Goal: Information Seeking & Learning: Learn about a topic

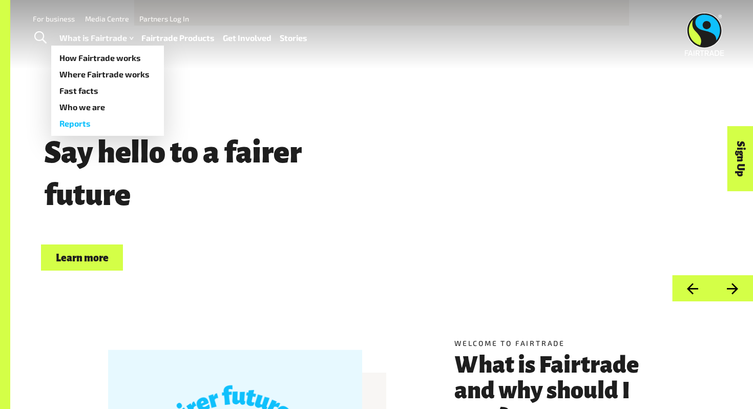
click at [89, 122] on link "Reports" at bounding box center [107, 123] width 113 height 16
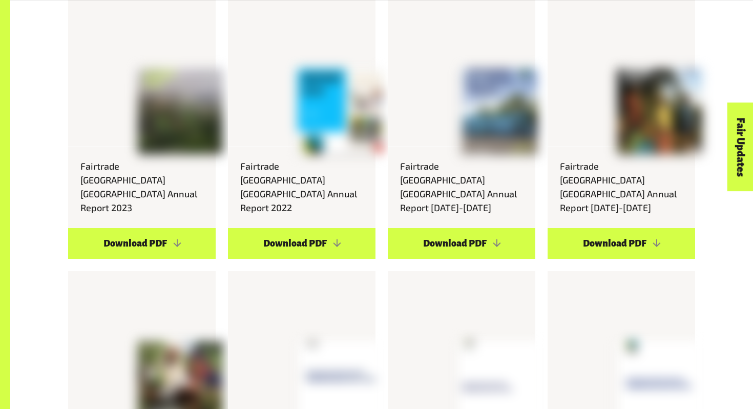
scroll to position [3735, 0]
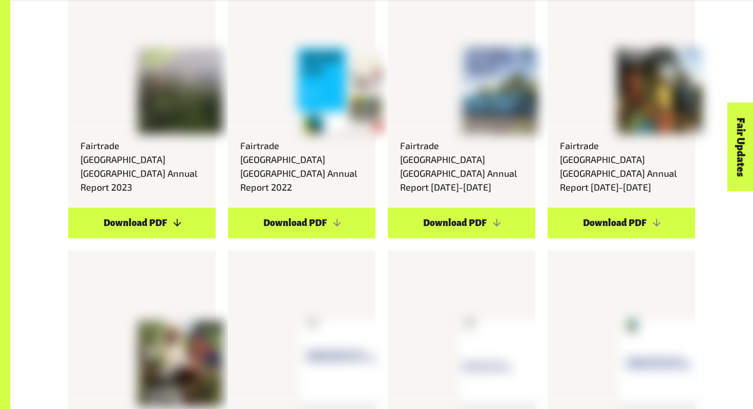
click at [184, 207] on link "Download PDF" at bounding box center [141, 222] width 147 height 31
click at [155, 207] on link "Download PDF" at bounding box center [141, 222] width 147 height 31
click at [180, 207] on link "Download PDF" at bounding box center [141, 222] width 147 height 31
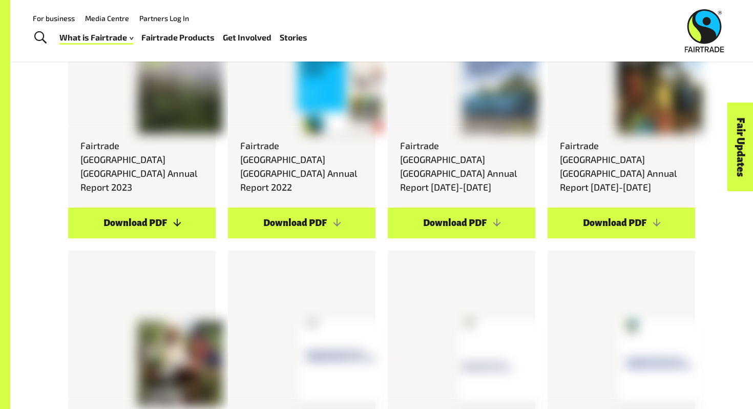
click at [158, 207] on link "Download PDF" at bounding box center [141, 222] width 147 height 31
click at [157, 207] on link "Download PDF" at bounding box center [141, 222] width 147 height 31
click at [159, 207] on link "Download PDF" at bounding box center [141, 222] width 147 height 31
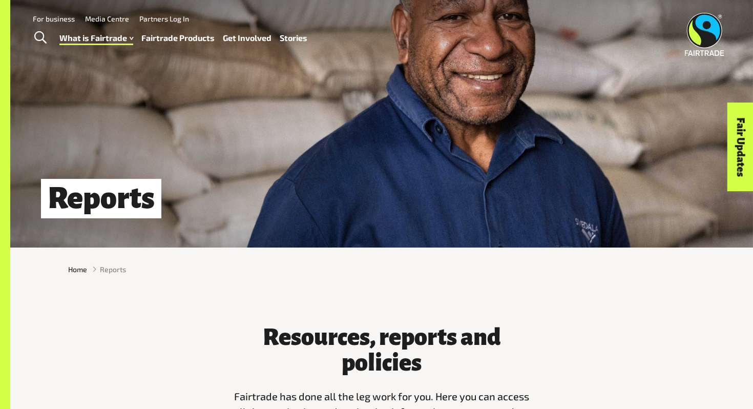
scroll to position [0, 0]
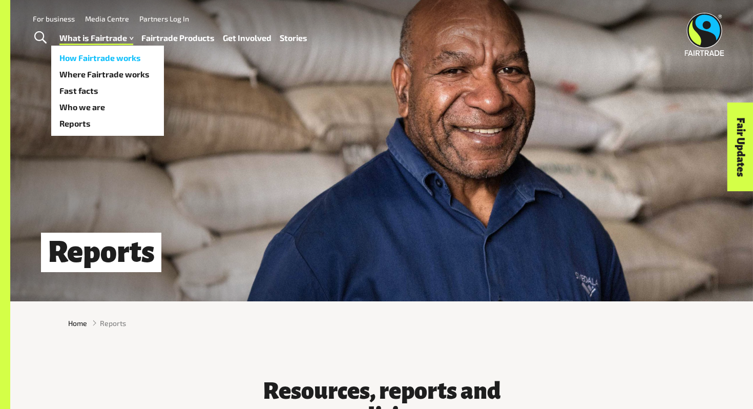
click at [124, 62] on link "How Fairtrade works" at bounding box center [107, 58] width 113 height 16
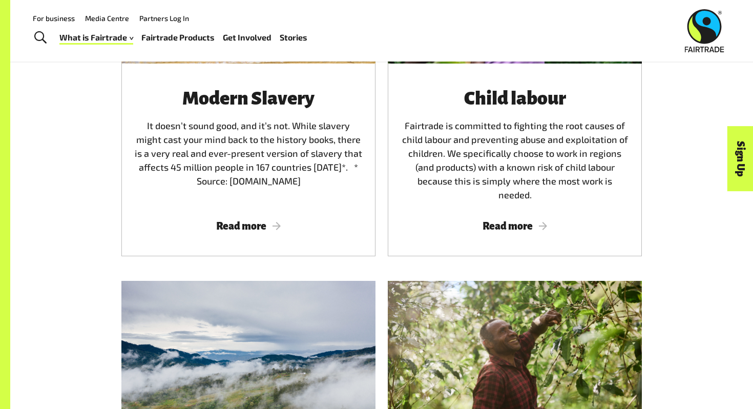
scroll to position [1539, 0]
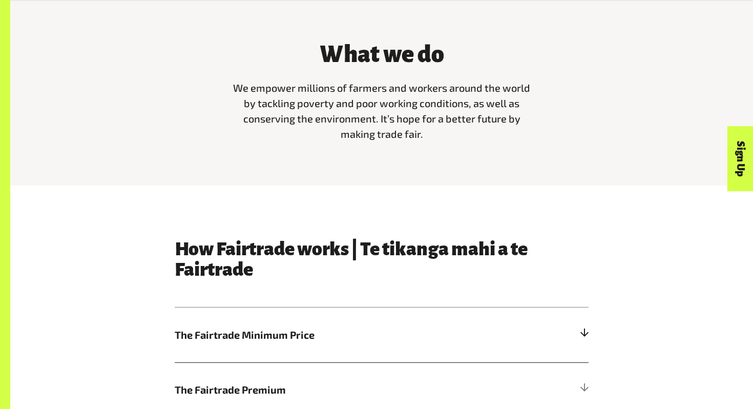
click at [315, 344] on h5 "The Fairtrade Minimum Price" at bounding box center [382, 334] width 414 height 55
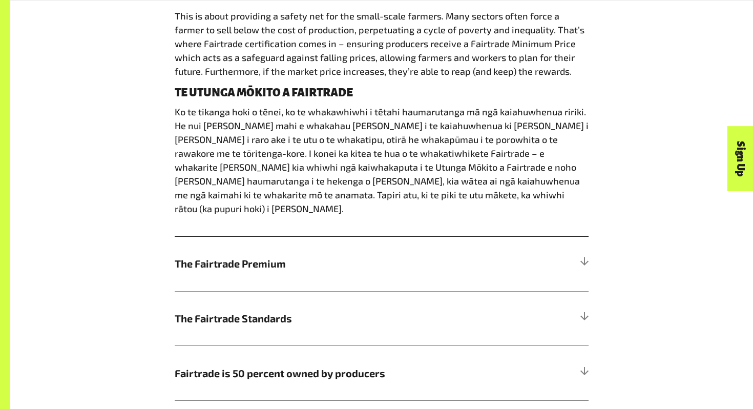
scroll to position [692, 0]
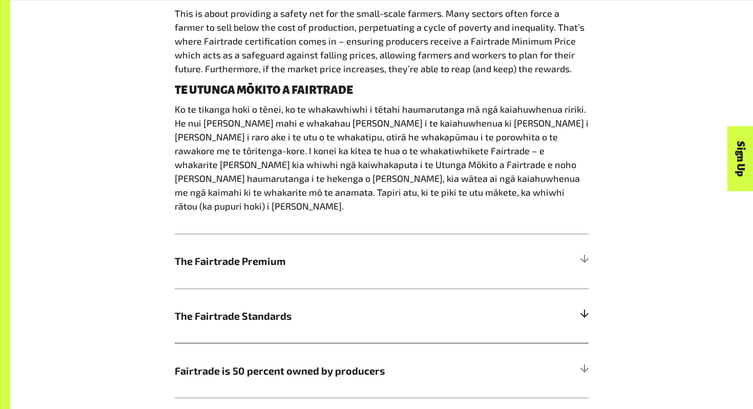
click at [322, 308] on span "The Fairtrade Standards" at bounding box center [330, 315] width 310 height 15
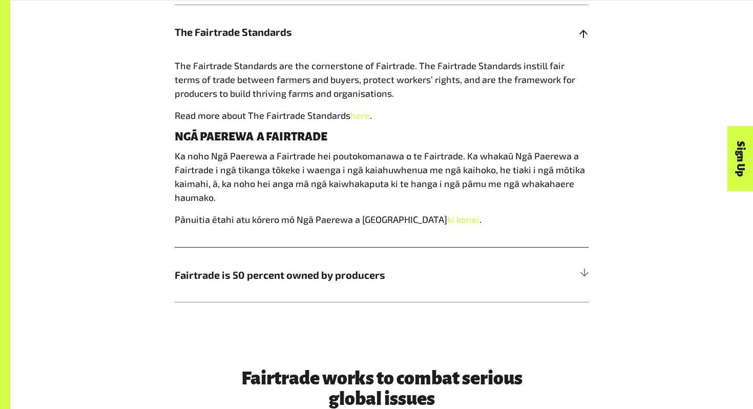
scroll to position [753, 0]
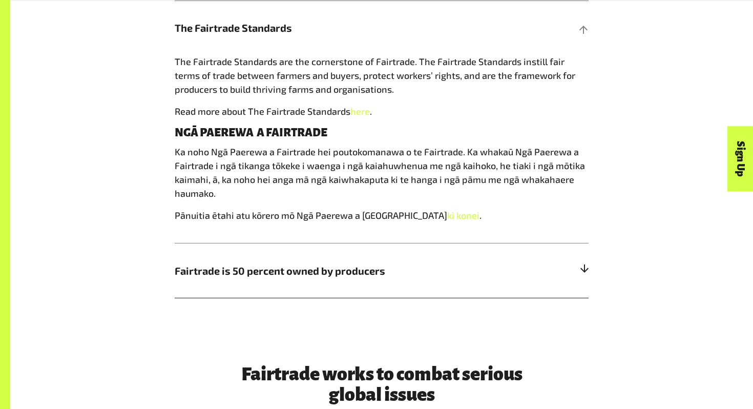
click at [324, 290] on h5 "Fairtrade is 50 percent owned by producers" at bounding box center [382, 270] width 414 height 55
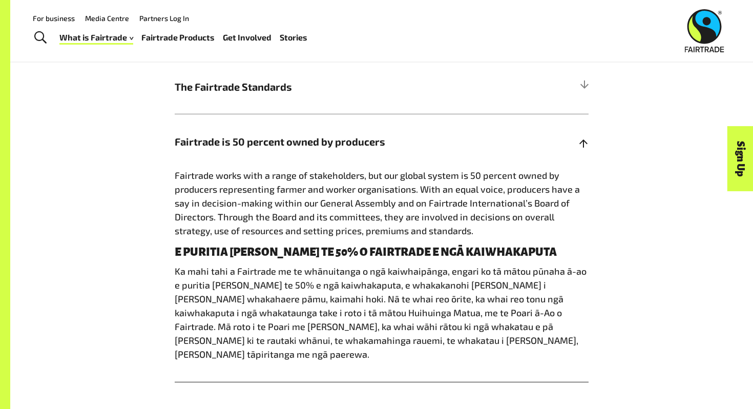
scroll to position [660, 0]
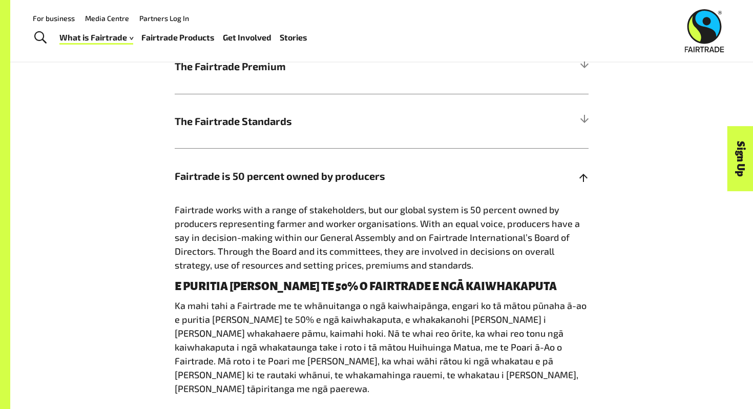
click at [315, 151] on h5 "Fairtrade is 50 percent owned by producers" at bounding box center [382, 175] width 414 height 55
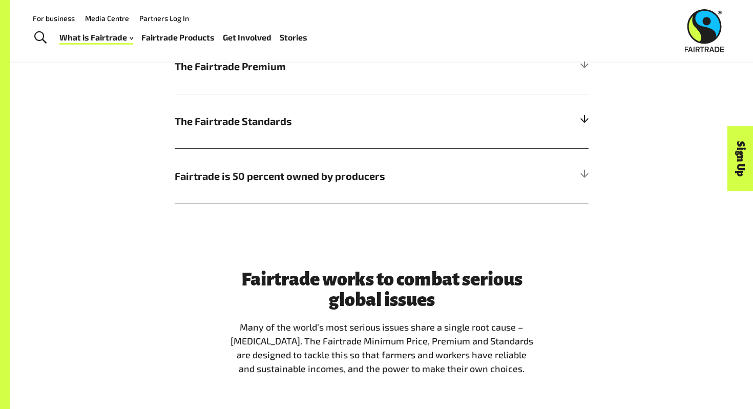
click at [316, 130] on h5 "The Fairtrade Standards" at bounding box center [382, 121] width 414 height 55
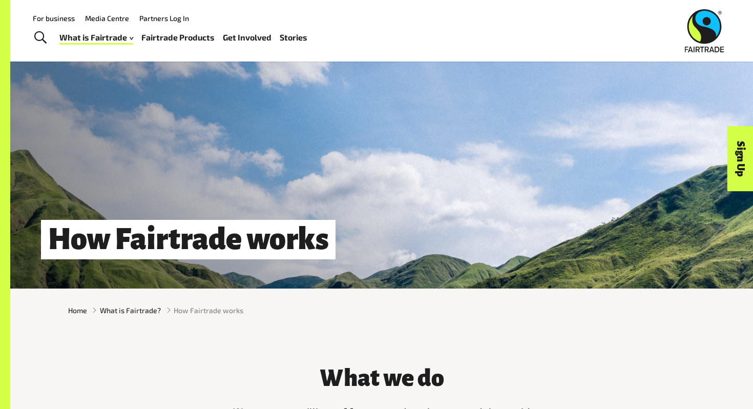
scroll to position [0, 0]
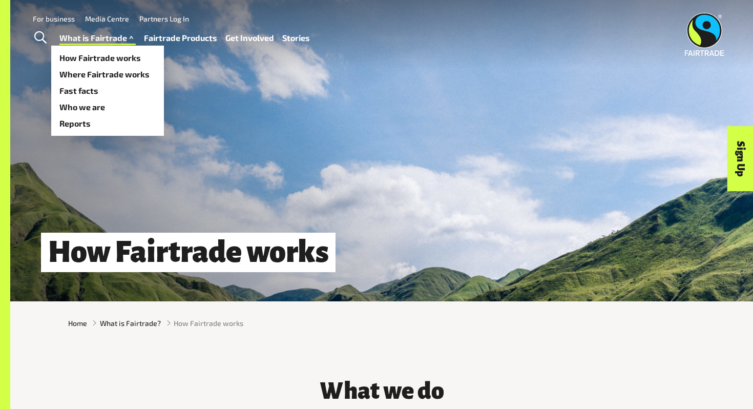
click at [130, 38] on span at bounding box center [131, 38] width 9 height 15
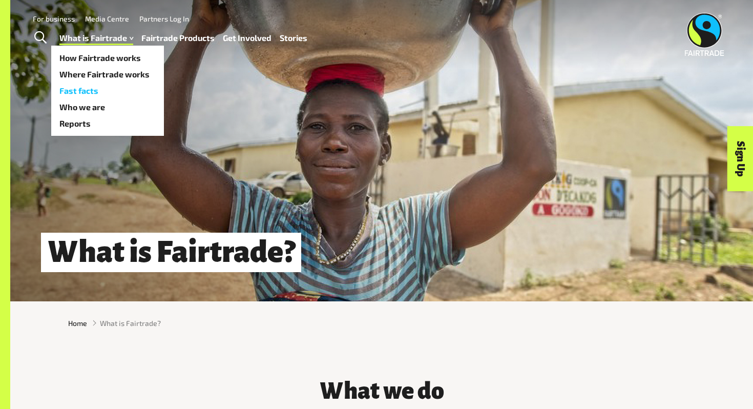
click at [120, 88] on link "Fast facts" at bounding box center [107, 90] width 113 height 16
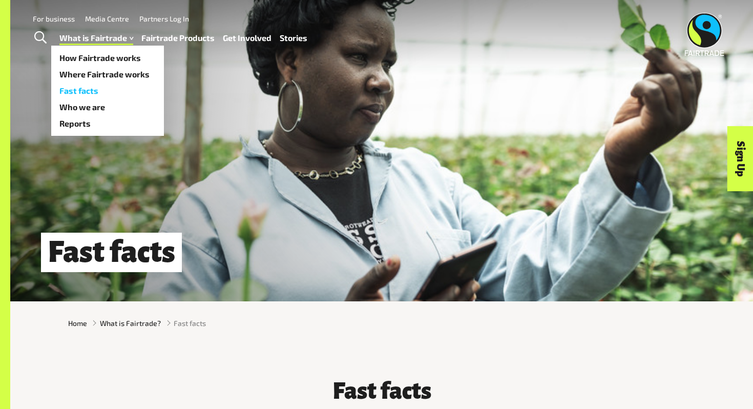
click at [99, 91] on link "Fast facts" at bounding box center [107, 90] width 113 height 16
click at [123, 55] on link "How Fairtrade works" at bounding box center [107, 58] width 113 height 16
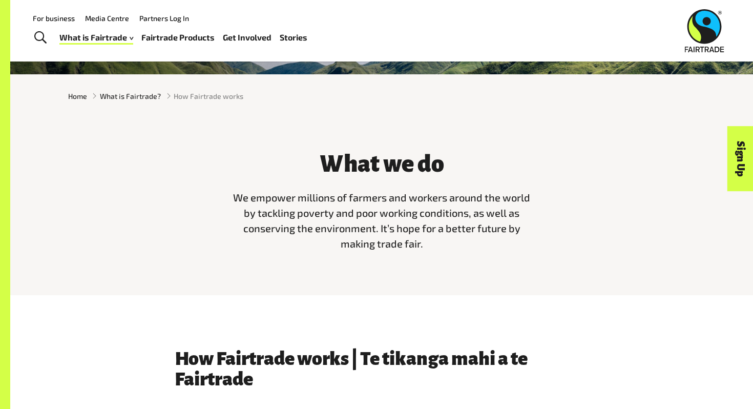
scroll to position [226, 0]
